Goal: Check status: Check status

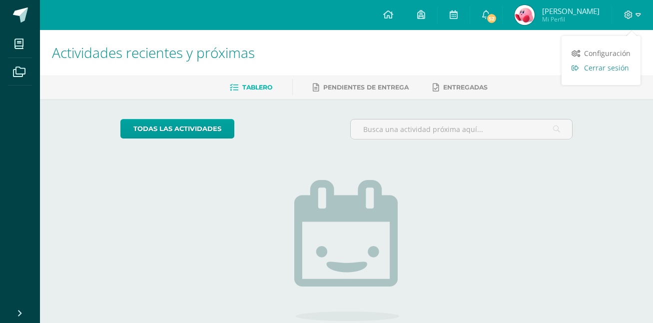
click at [604, 69] on span "Cerrar sesión" at bounding box center [606, 67] width 45 height 9
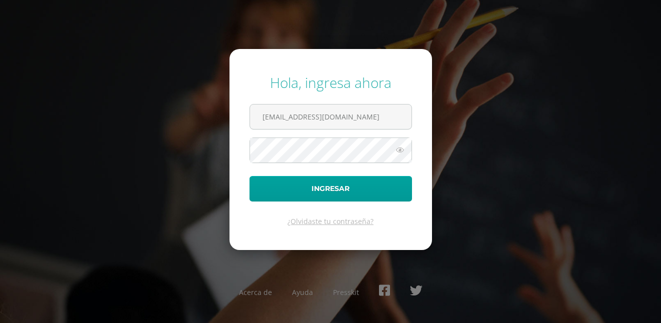
scroll to position [0, 4]
type input "diegosalguero14@colegioselshaddai.edu.gt"
click at [249, 176] on button "Ingresar" at bounding box center [330, 188] width 162 height 25
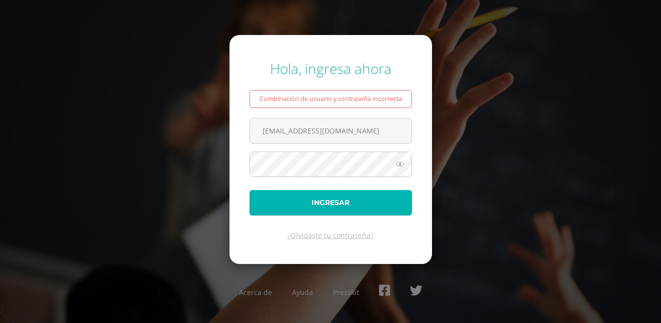
click at [353, 206] on button "Ingresar" at bounding box center [330, 202] width 162 height 25
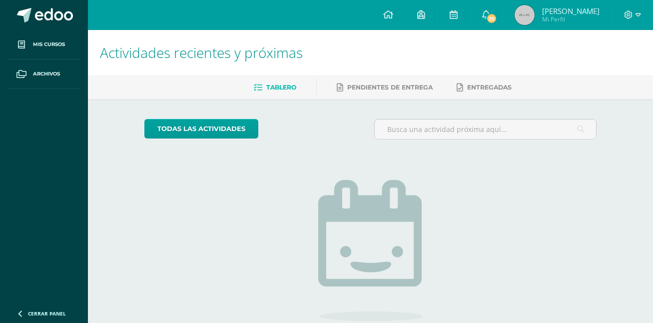
click at [555, 12] on span "Diego Andrés" at bounding box center [570, 11] width 57 height 10
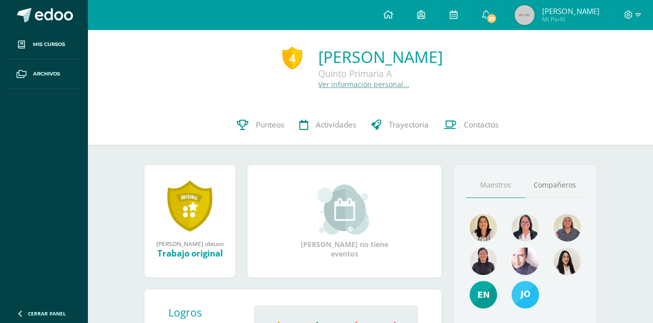
click at [181, 223] on link at bounding box center [189, 206] width 45 height 52
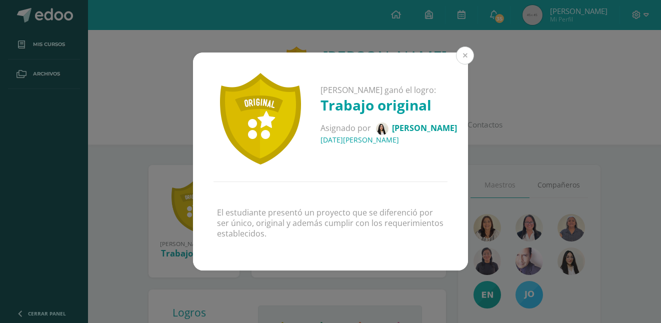
click at [462, 57] on button at bounding box center [465, 55] width 18 height 18
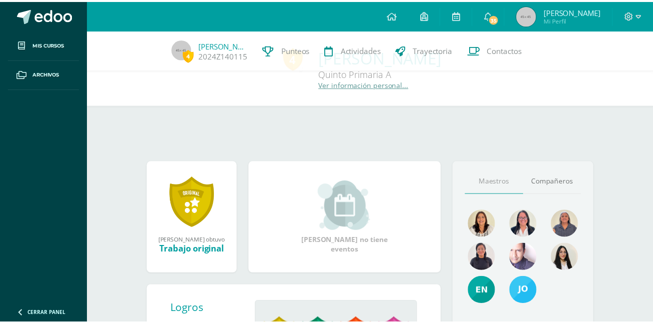
scroll to position [181, 0]
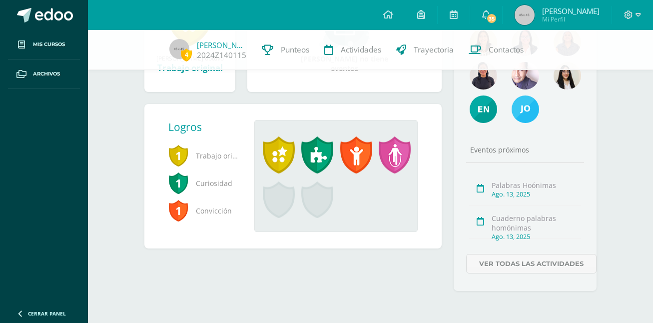
click at [573, 16] on span "Mi Perfil" at bounding box center [570, 19] width 57 height 8
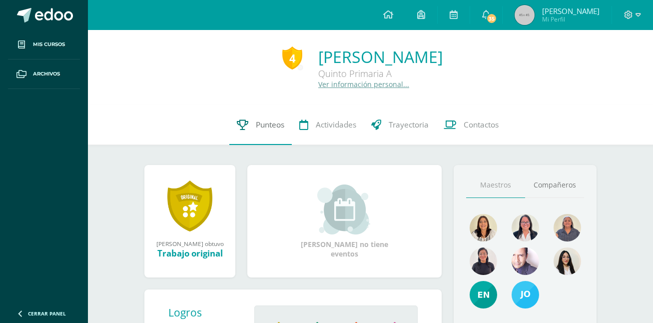
click at [246, 129] on icon at bounding box center [242, 124] width 11 height 10
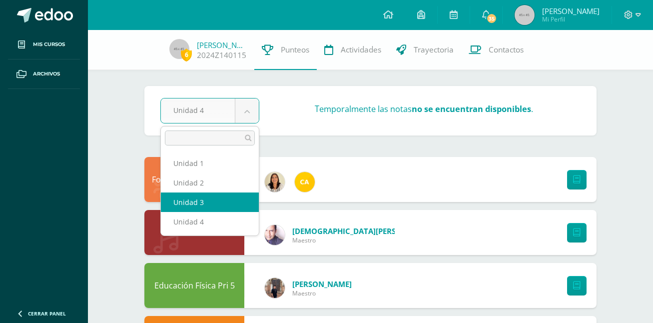
select select "Unidad 3"
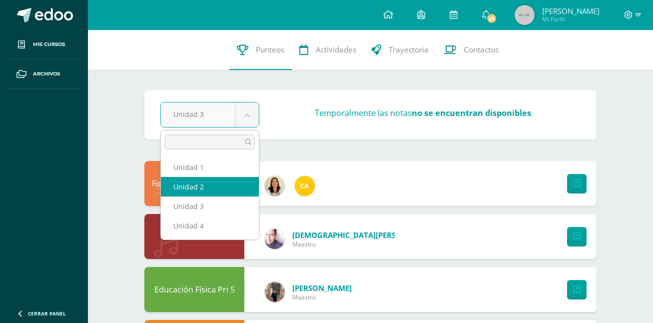
select select "Unidad 2"
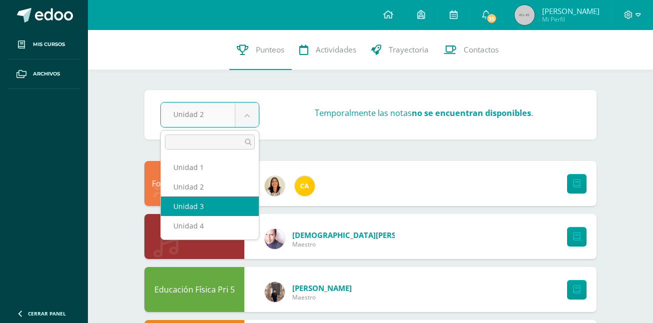
select select "Unidad 3"
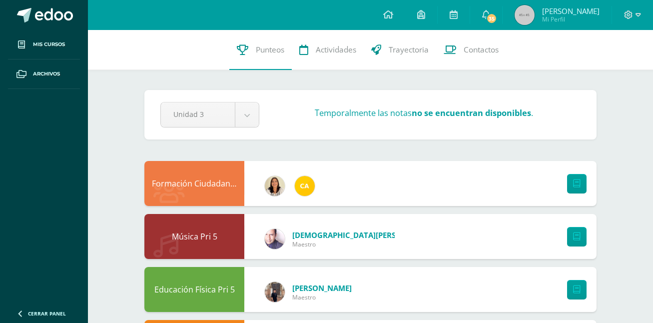
click at [241, 172] on div "Formación Ciudadana 5" at bounding box center [194, 183] width 100 height 45
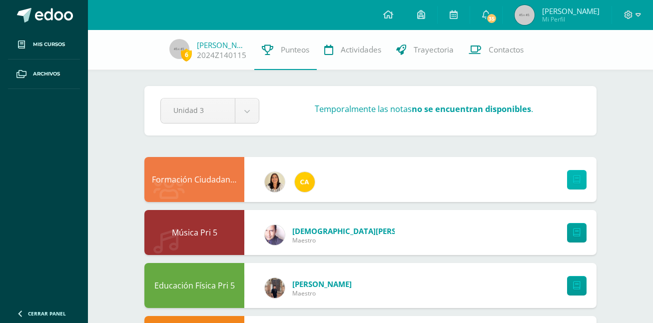
click at [583, 172] on link at bounding box center [576, 179] width 19 height 19
